Goal: Manage account settings

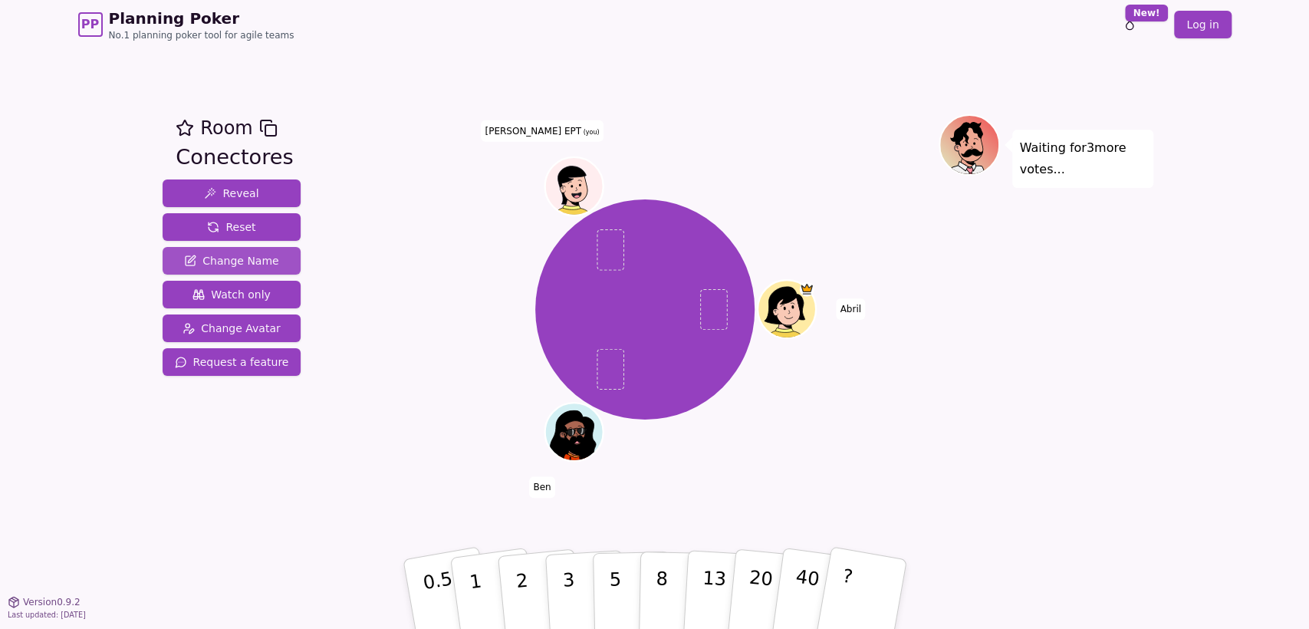
click at [244, 258] on span "Change Name" at bounding box center [231, 260] width 94 height 15
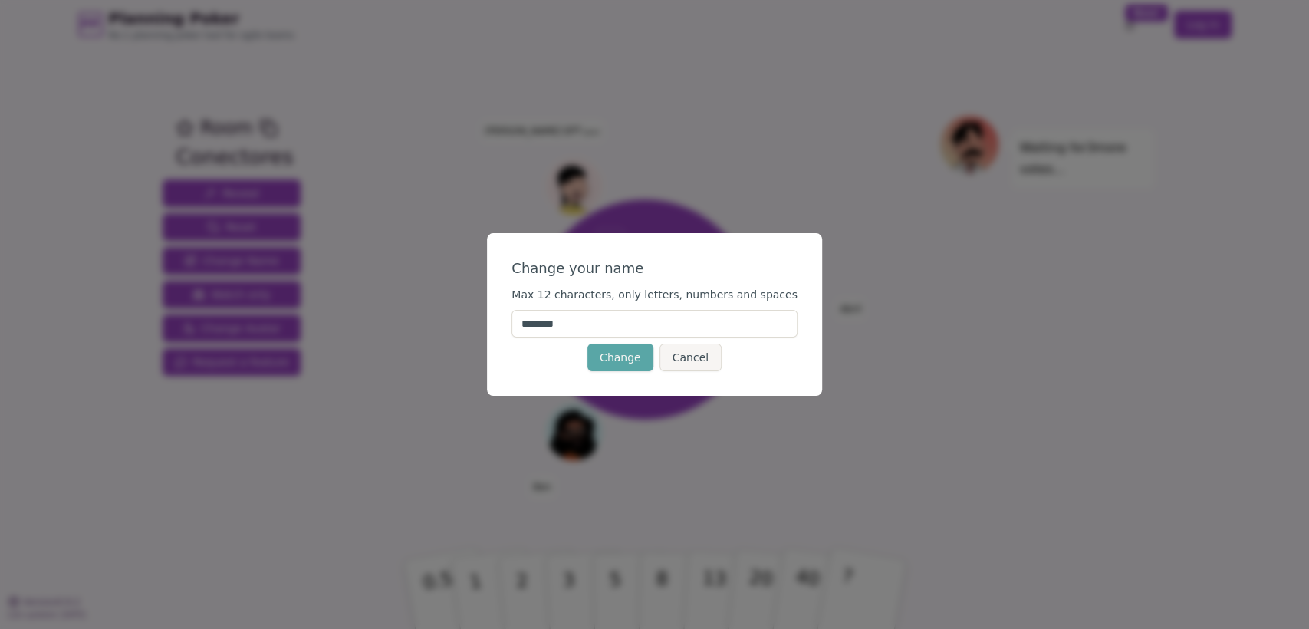
drag, startPoint x: 558, startPoint y: 323, endPoint x: 884, endPoint y: 351, distance: 327.1
click at [884, 351] on div "Change your name Max 12 characters, only letters, numbers and spaces ******** C…" at bounding box center [654, 314] width 1309 height 629
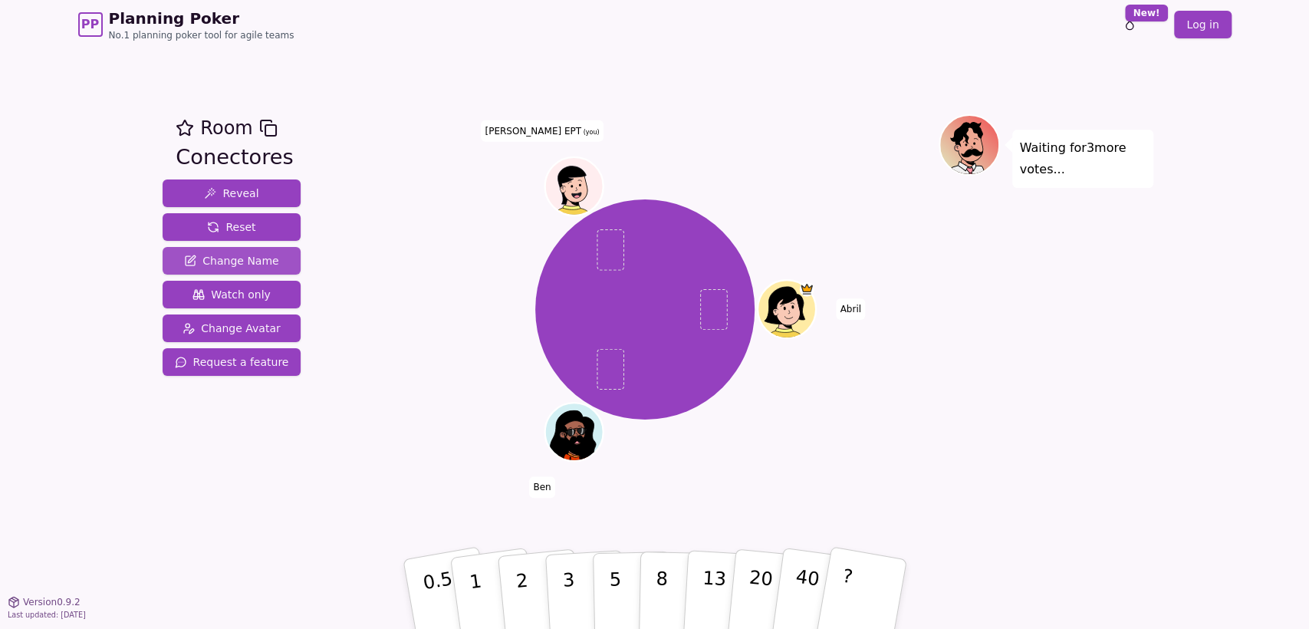
click at [245, 253] on span "Change Name" at bounding box center [231, 260] width 94 height 15
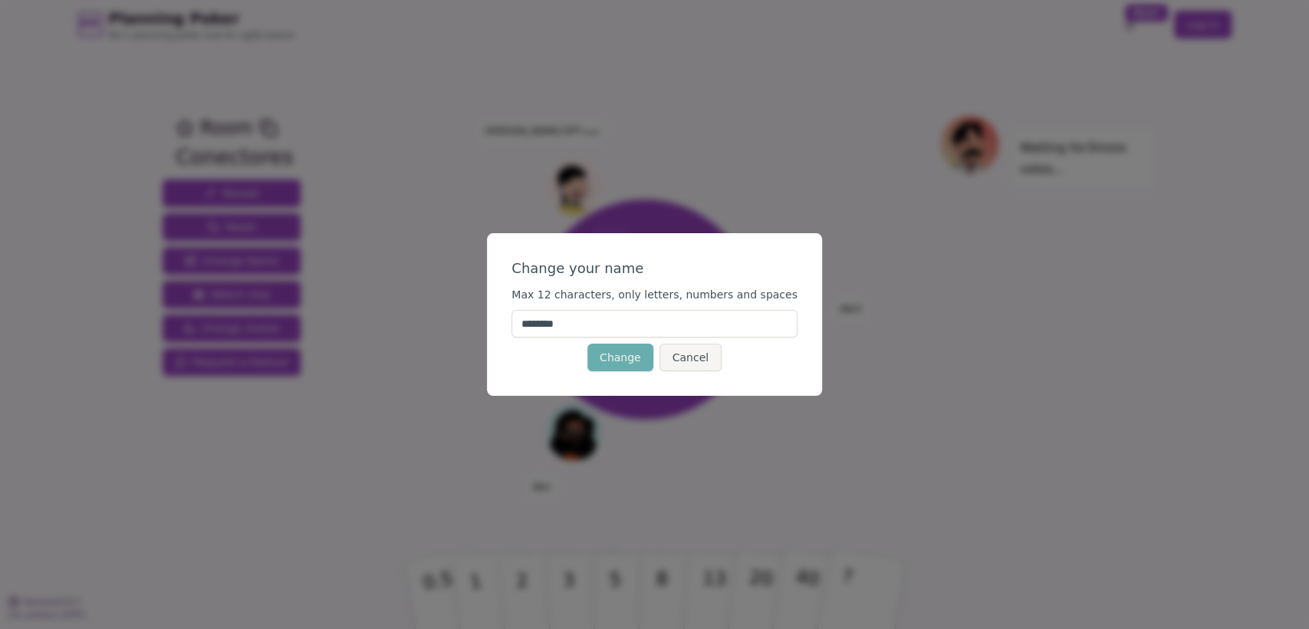
drag, startPoint x: 576, startPoint y: 327, endPoint x: 646, endPoint y: 345, distance: 72.0
click at [646, 345] on form "Change your name Max 12 characters, only letters, numbers and spaces ******** C…" at bounding box center [655, 315] width 286 height 114
type input "****"
click button "Change" at bounding box center [620, 358] width 66 height 28
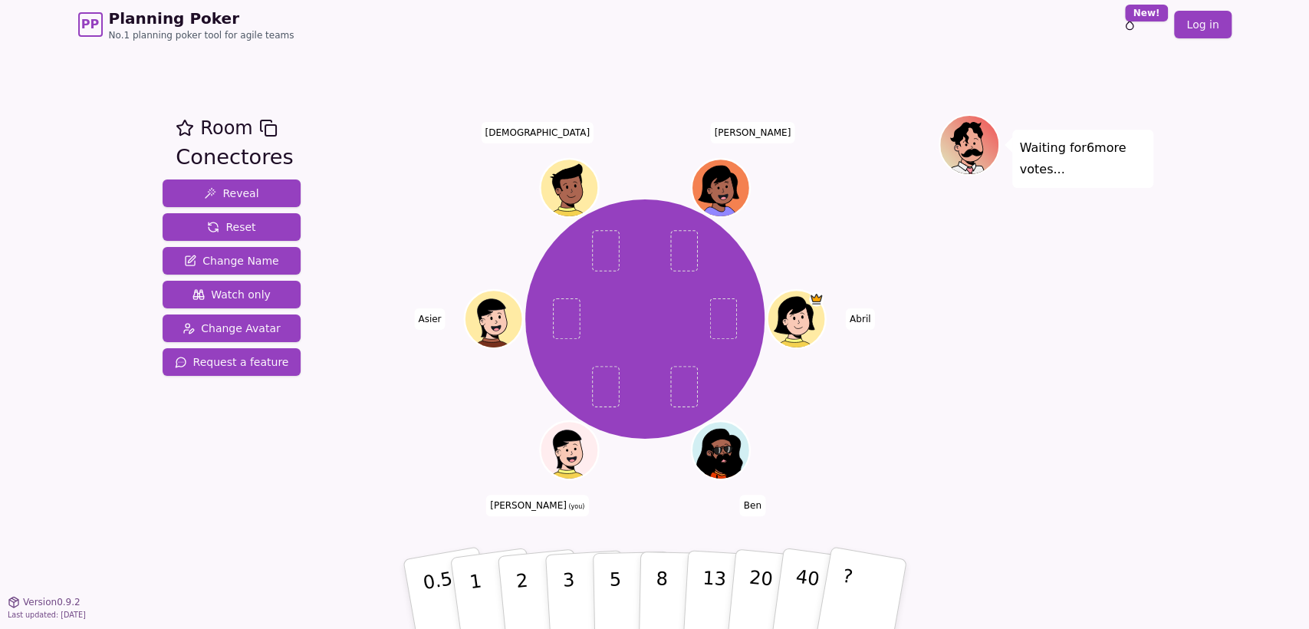
click at [922, 245] on div "[PERSON_NAME] [PERSON_NAME] (you) [PERSON_NAME][DEMOGRAPHIC_DATA]" at bounding box center [645, 319] width 587 height 354
drag, startPoint x: 865, startPoint y: 226, endPoint x: 903, endPoint y: 284, distance: 69.1
click at [903, 284] on div "[PERSON_NAME] [PERSON_NAME] (you) [PERSON_NAME][DEMOGRAPHIC_DATA]" at bounding box center [645, 319] width 587 height 354
click at [583, 578] on button "3" at bounding box center [586, 595] width 84 height 120
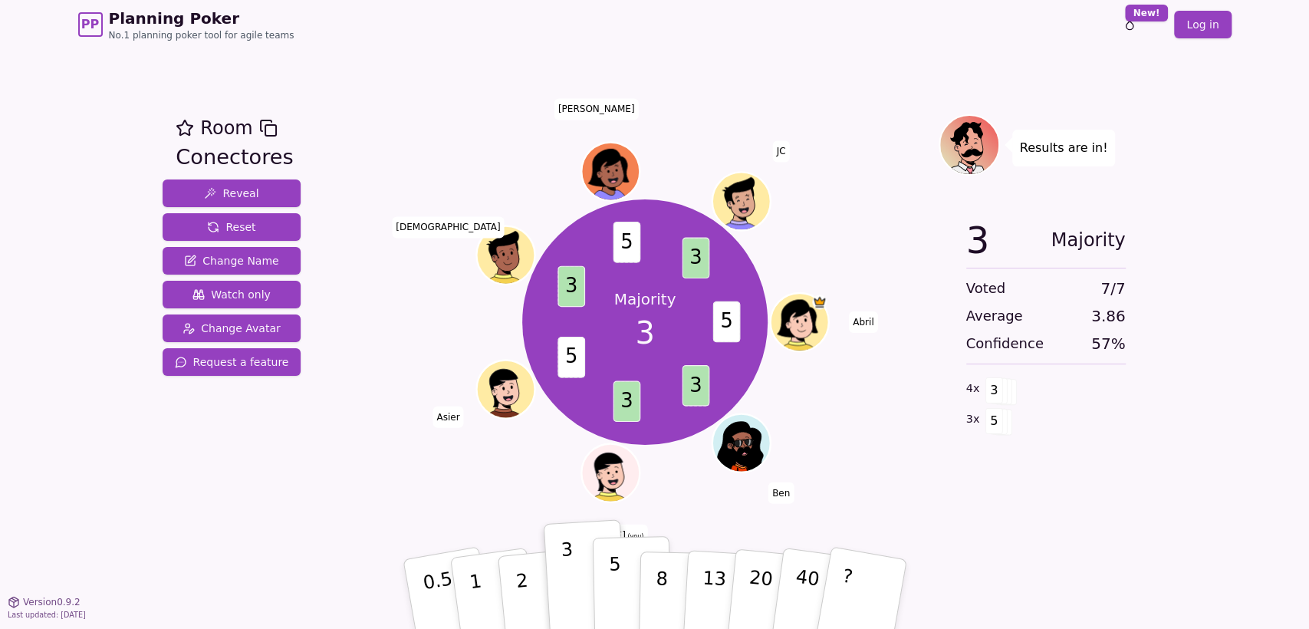
click at [607, 581] on button "5" at bounding box center [631, 594] width 79 height 117
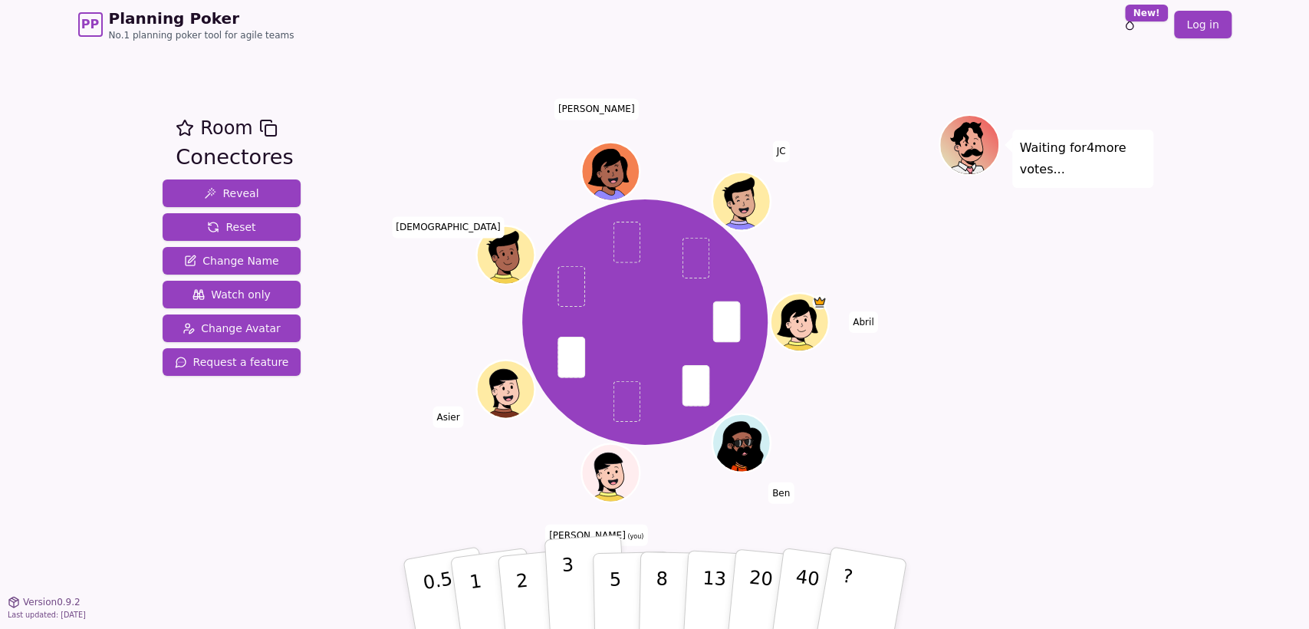
drag, startPoint x: 561, startPoint y: 588, endPoint x: 562, endPoint y: 597, distance: 9.2
click at [561, 588] on button "3" at bounding box center [586, 595] width 84 height 120
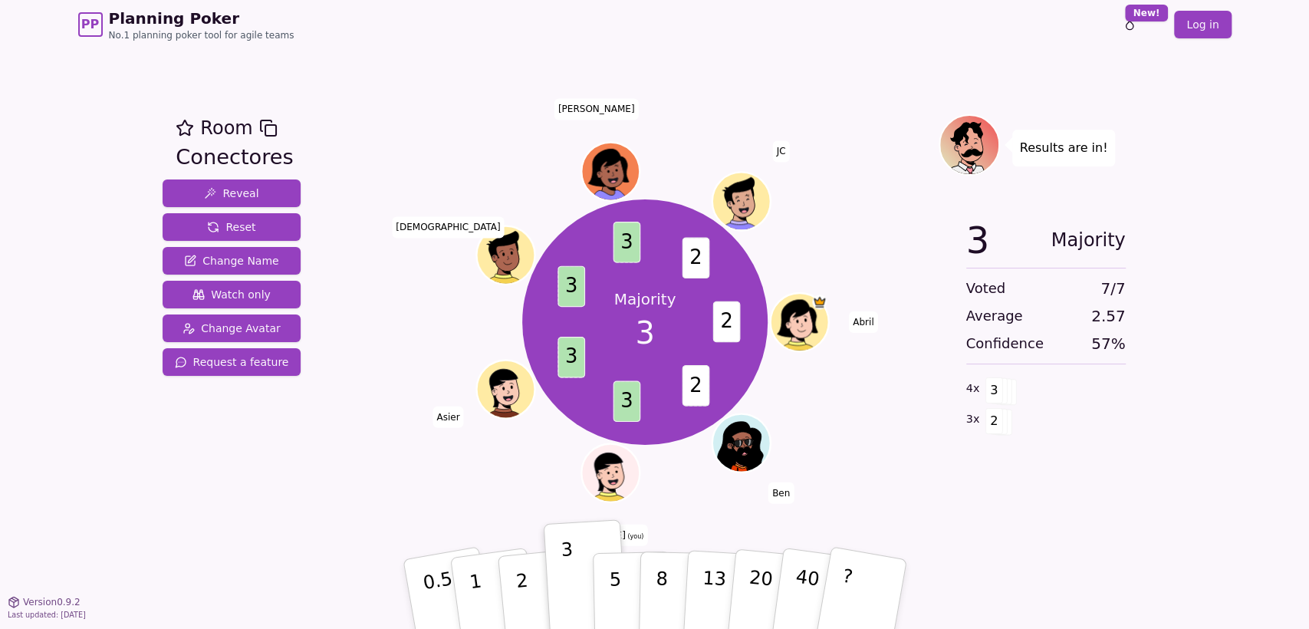
click at [888, 456] on div "Majority 3 2 2 3 3 3 3 2 [PERSON_NAME] [PERSON_NAME] (you) Asier [DEMOGRAPHIC_D…" at bounding box center [645, 322] width 587 height 360
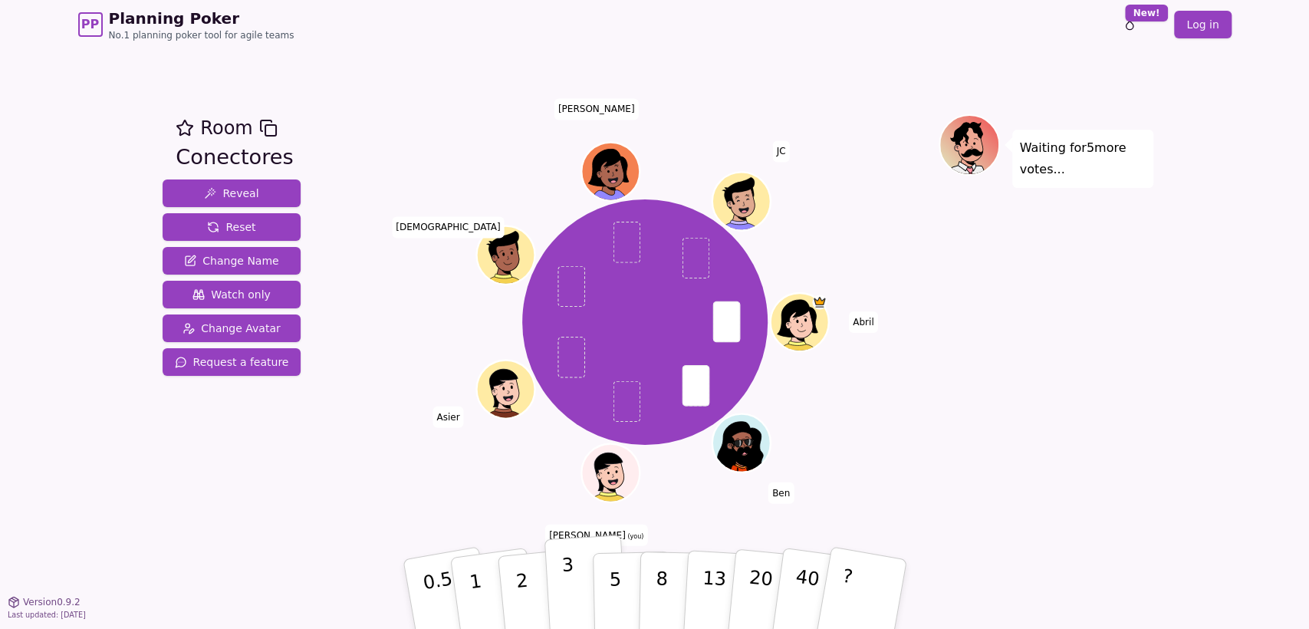
click at [555, 592] on button "3" at bounding box center [586, 595] width 84 height 120
click at [533, 592] on button "2" at bounding box center [538, 595] width 87 height 122
